Goal: Task Accomplishment & Management: Complete application form

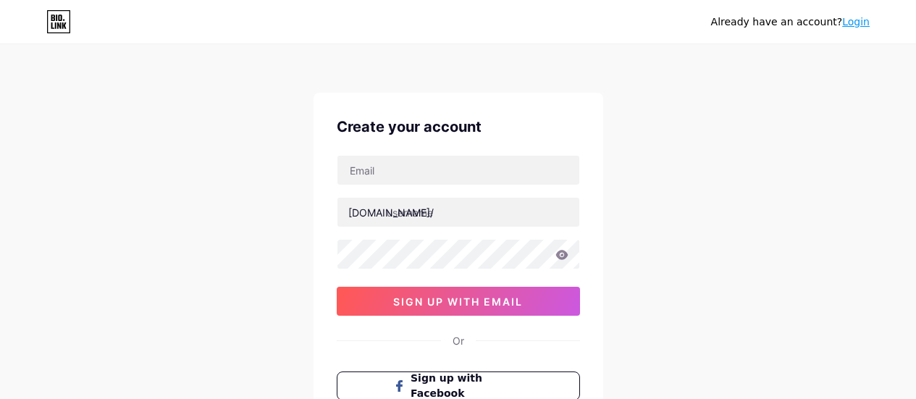
click at [417, 156] on input "text" at bounding box center [459, 170] width 242 height 29
type input "[EMAIL_ADDRESS][DOMAIN_NAME]"
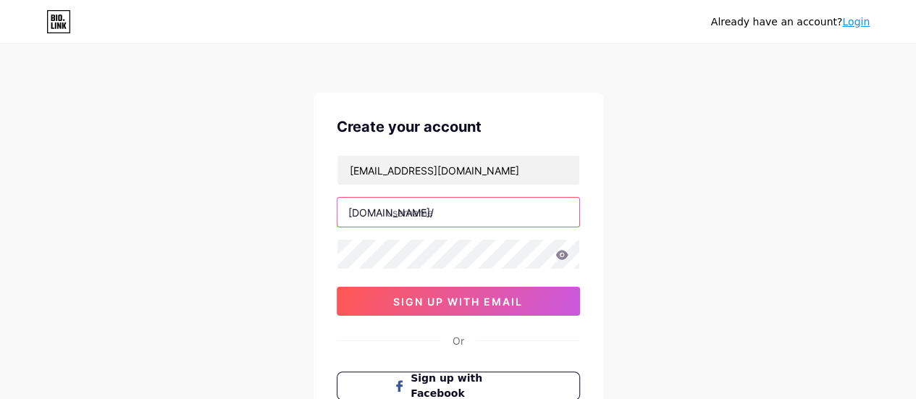
click at [435, 221] on input "text" at bounding box center [459, 212] width 242 height 29
paste input "459368"
paste input "devxonic011"
type input "devxonic"
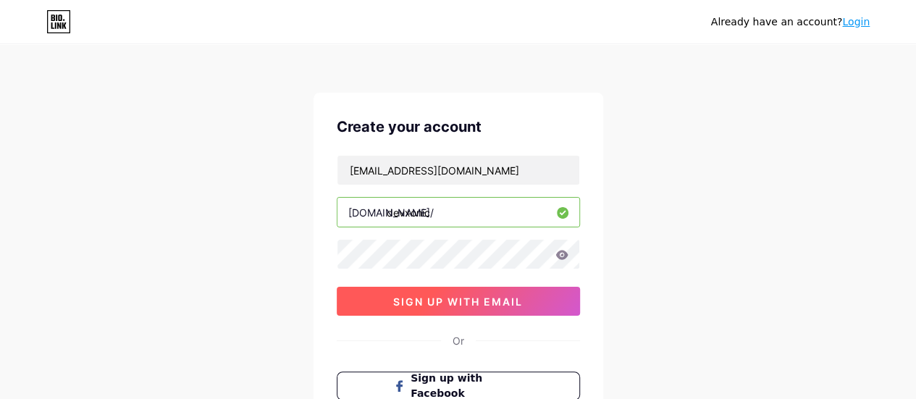
click at [478, 292] on button "sign up with email" at bounding box center [458, 301] width 243 height 29
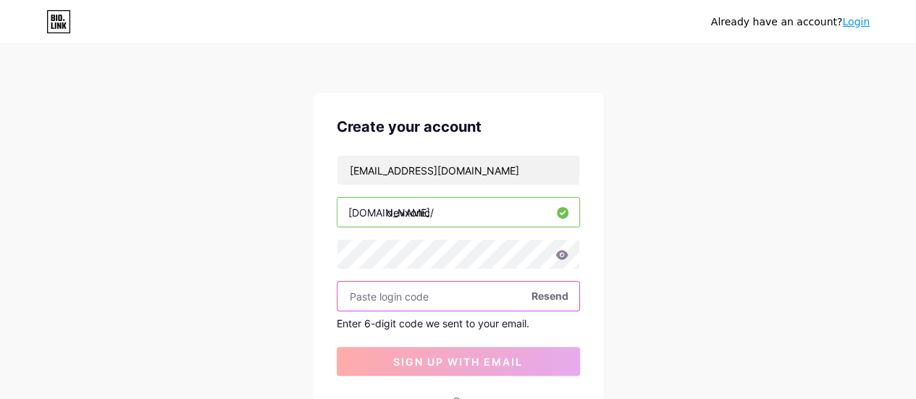
click at [468, 288] on input "text" at bounding box center [459, 296] width 242 height 29
paste input "851540"
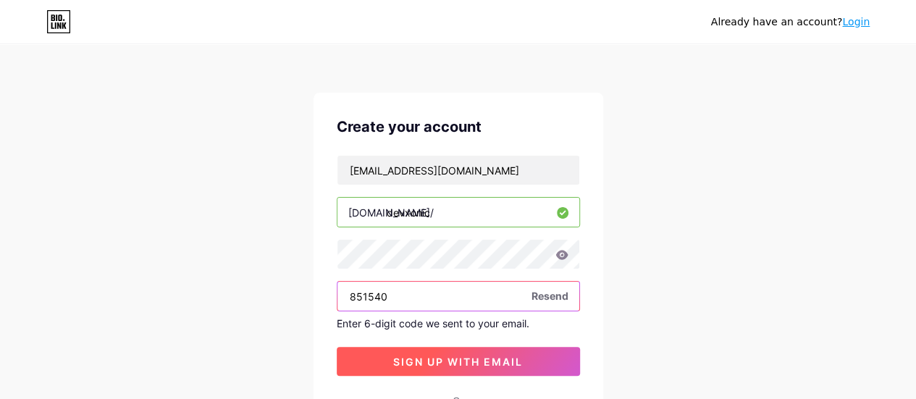
type input "851540"
click at [448, 359] on span "sign up with email" at bounding box center [458, 362] width 130 height 12
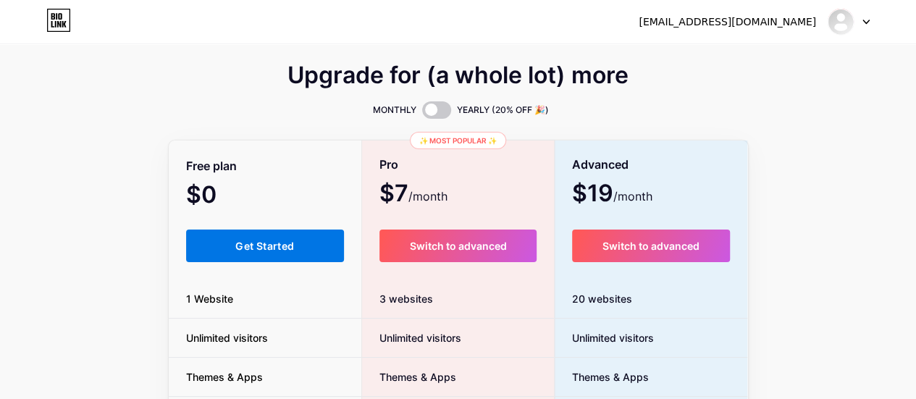
click at [331, 243] on button "Get Started" at bounding box center [265, 246] width 159 height 33
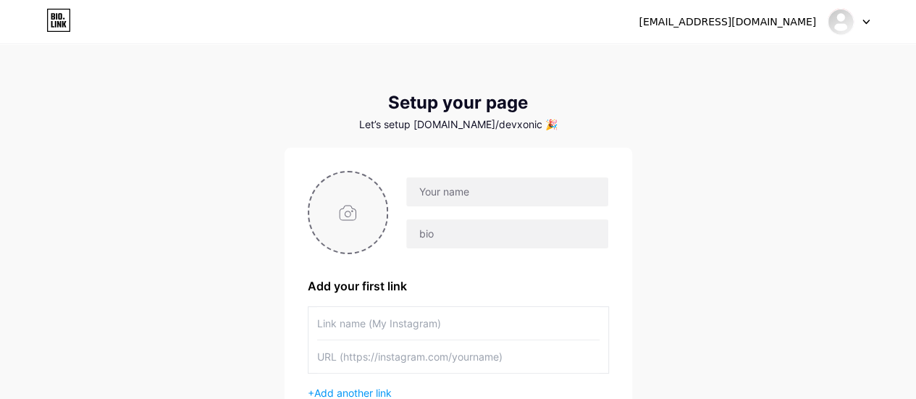
click at [343, 214] on input "file" at bounding box center [348, 212] width 78 height 80
type input "C:\fakepath\e8cba71b-3344-43ba-946a-2bc62a920f1e.jpg"
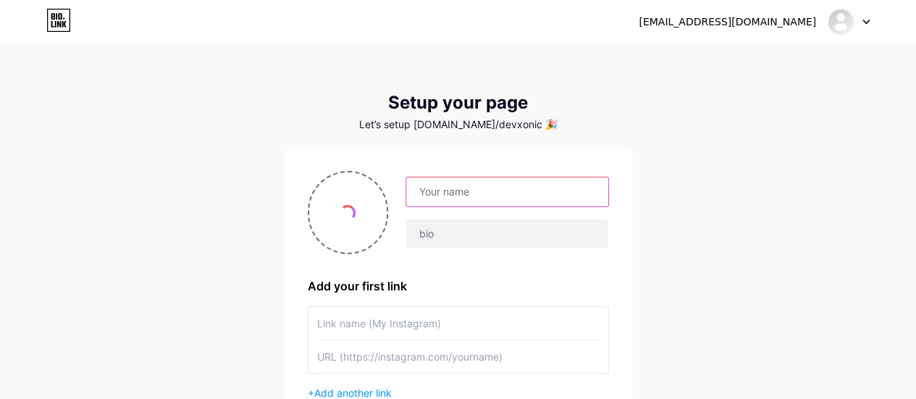
click at [457, 192] on input "text" at bounding box center [506, 191] width 201 height 29
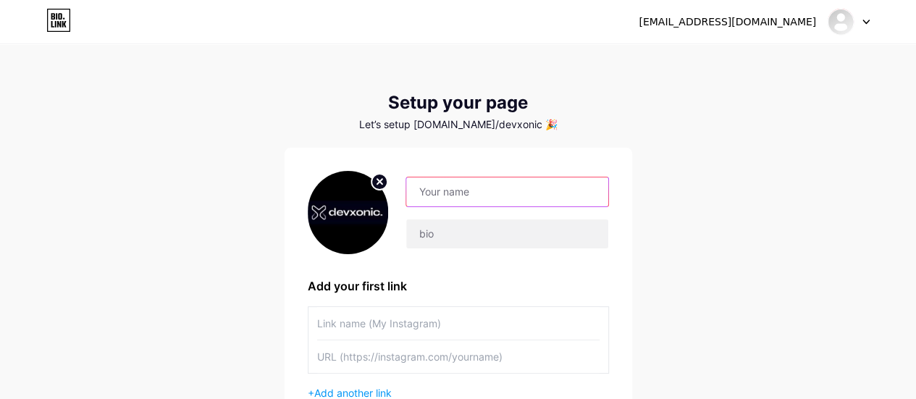
paste input "Devxonic Company"
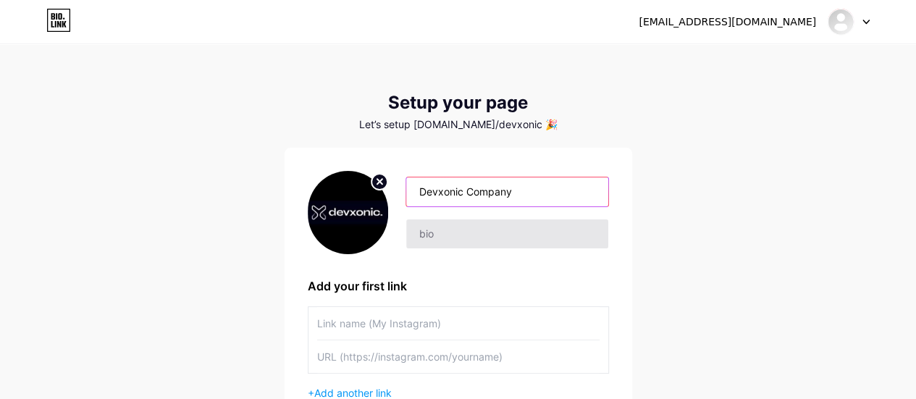
type input "Devxonic Company"
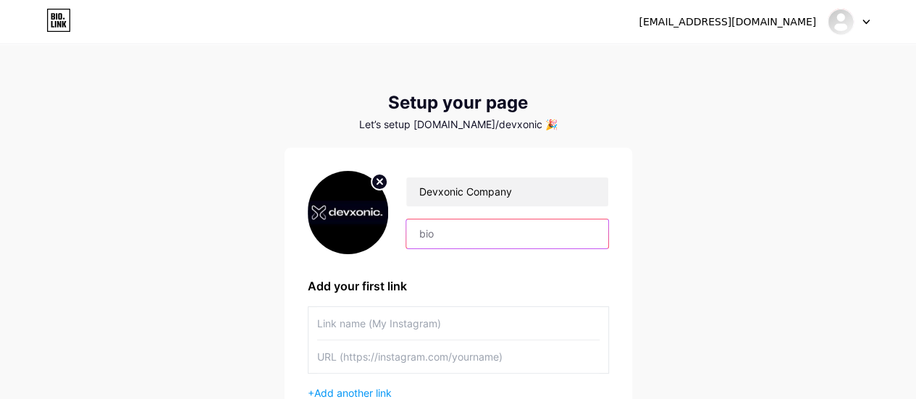
click at [467, 233] on input "text" at bounding box center [506, 234] width 201 height 29
paste input "Devxonic Company"
paste input "Looking for a trusted web development company in [GEOGRAPHIC_DATA]? Devxonic de…"
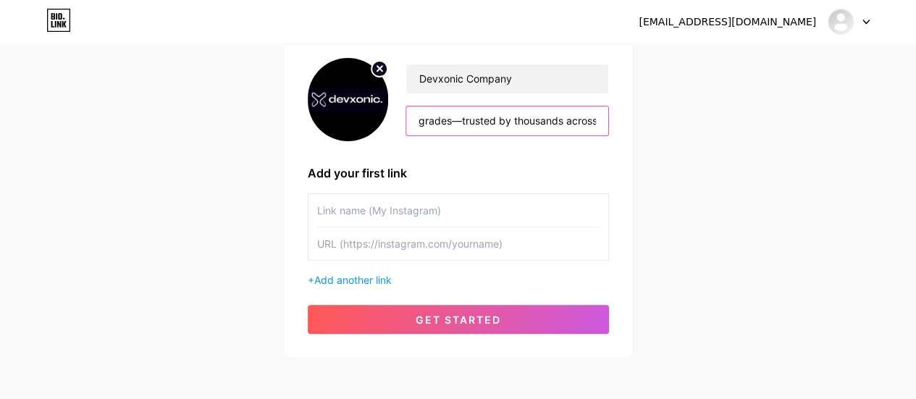
scroll to position [114, 0]
type input "Looking for a trusted web development company in [GEOGRAPHIC_DATA]? Devxonic de…"
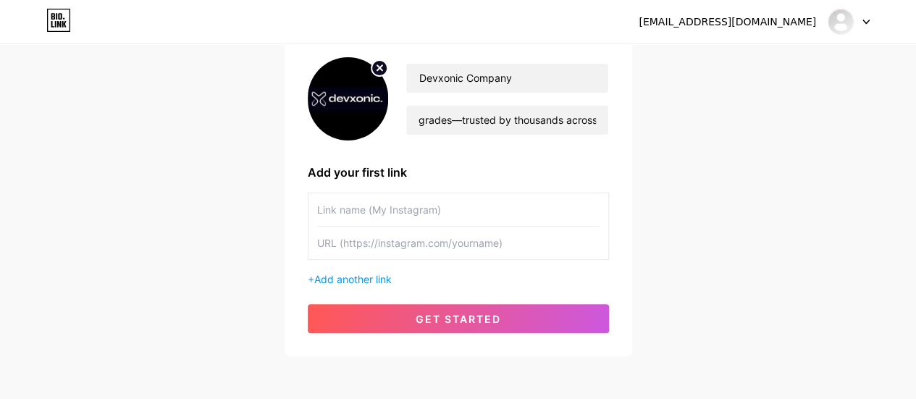
scroll to position [0, 0]
click at [358, 217] on input "text" at bounding box center [458, 209] width 283 height 33
type input "website"
click at [365, 245] on input "text" at bounding box center [458, 243] width 283 height 33
paste input "[URL][DOMAIN_NAME]"
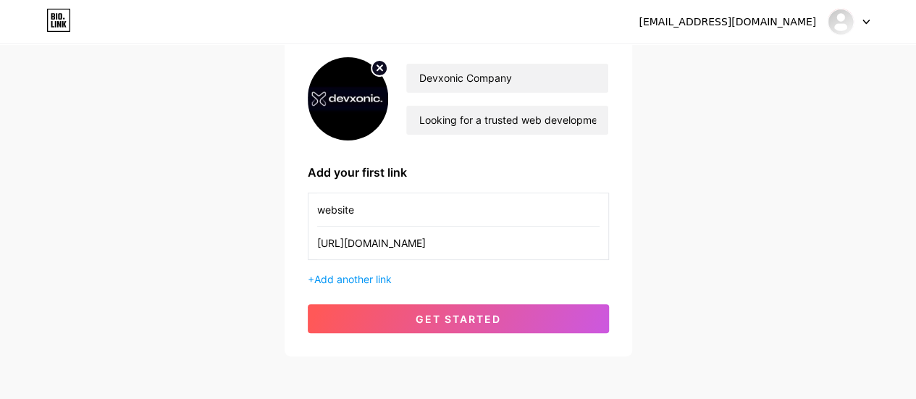
scroll to position [0, 16]
type input "[URL][DOMAIN_NAME]"
click at [359, 281] on span "Add another link" at bounding box center [353, 279] width 78 height 12
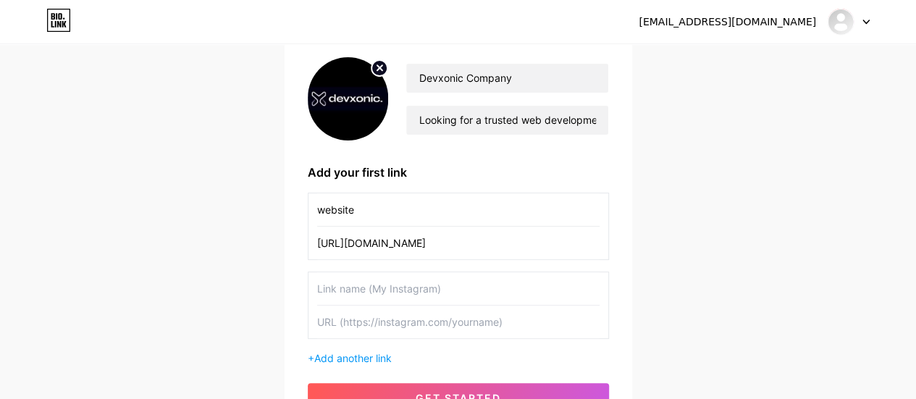
click at [367, 292] on input "text" at bounding box center [458, 288] width 283 height 33
type input "instagram"
click at [330, 323] on input "text" at bounding box center [458, 322] width 283 height 33
paste input "[URL][DOMAIN_NAME]"
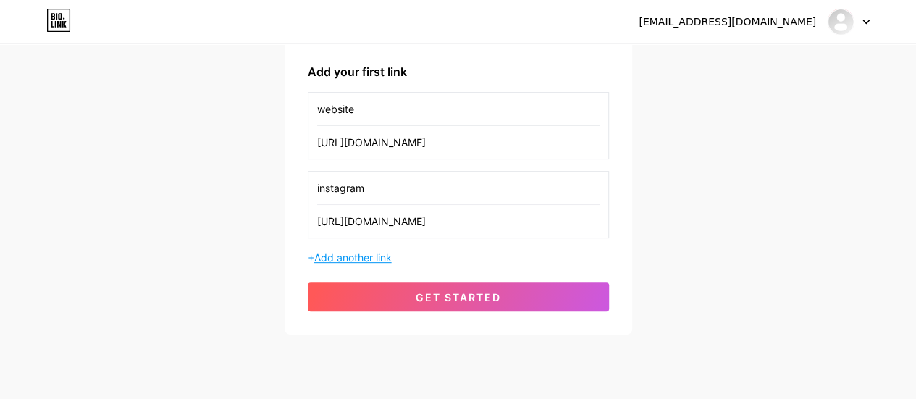
scroll to position [217, 0]
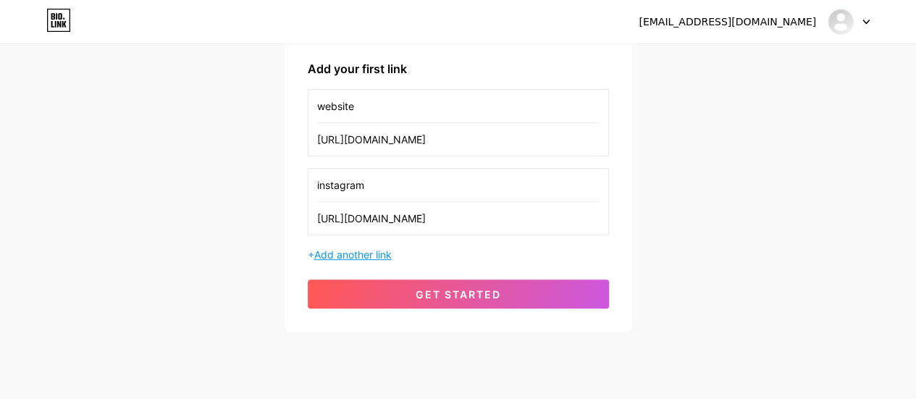
type input "[URL][DOMAIN_NAME]"
click at [345, 259] on span "Add another link" at bounding box center [353, 254] width 78 height 12
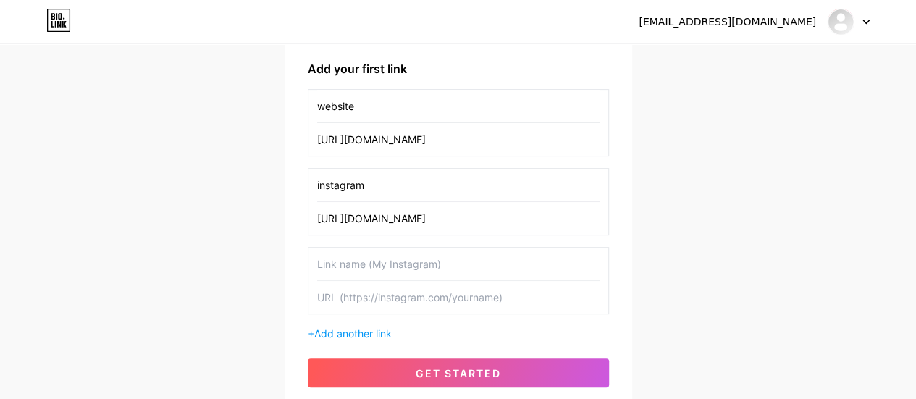
click at [359, 267] on input "text" at bounding box center [458, 264] width 283 height 33
type input "facebook"
click at [361, 298] on input "text" at bounding box center [458, 297] width 283 height 33
paste input "[URL][DOMAIN_NAME]"
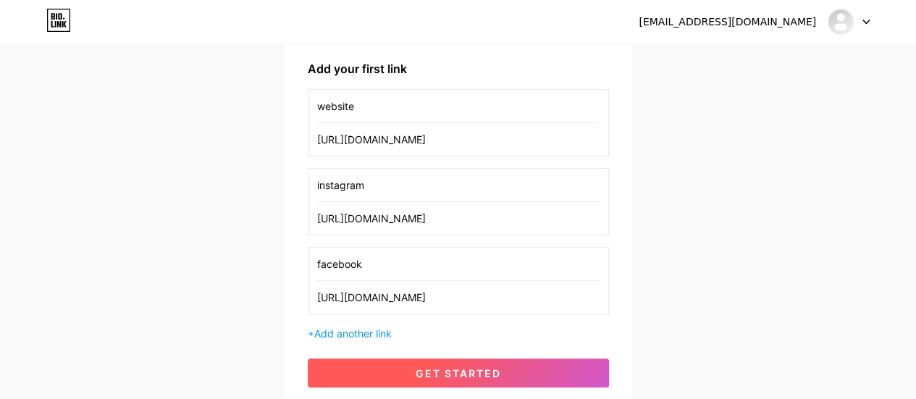
type input "[URL][DOMAIN_NAME]"
click at [488, 362] on button "get started" at bounding box center [458, 373] width 301 height 29
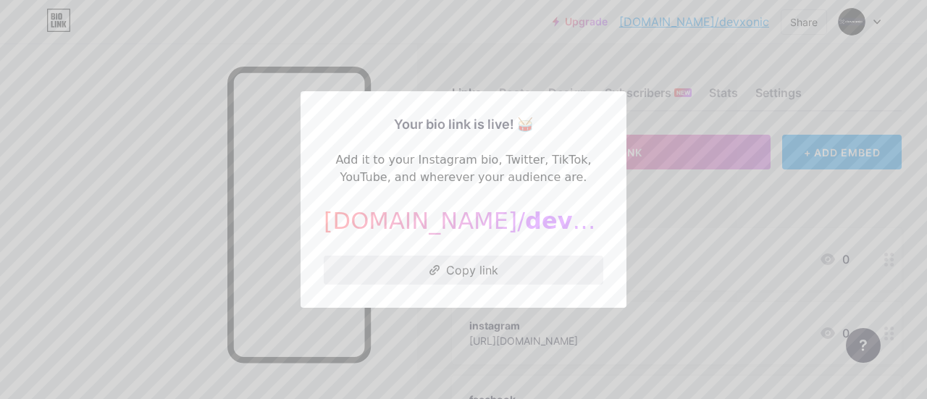
click at [491, 266] on button "Copy link" at bounding box center [464, 270] width 280 height 29
